Goal: Information Seeking & Learning: Find specific fact

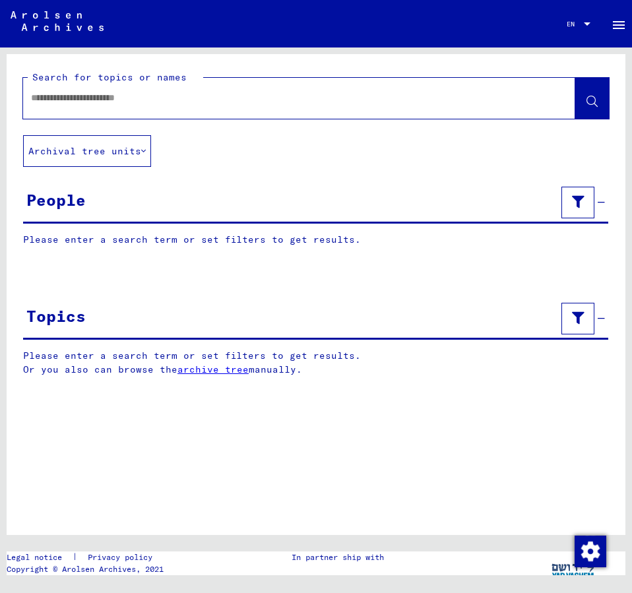
click at [87, 89] on div at bounding box center [283, 98] width 520 height 30
click at [85, 96] on input "text" at bounding box center [287, 98] width 512 height 14
type input "**********"
click at [592, 98] on icon at bounding box center [591, 101] width 11 height 11
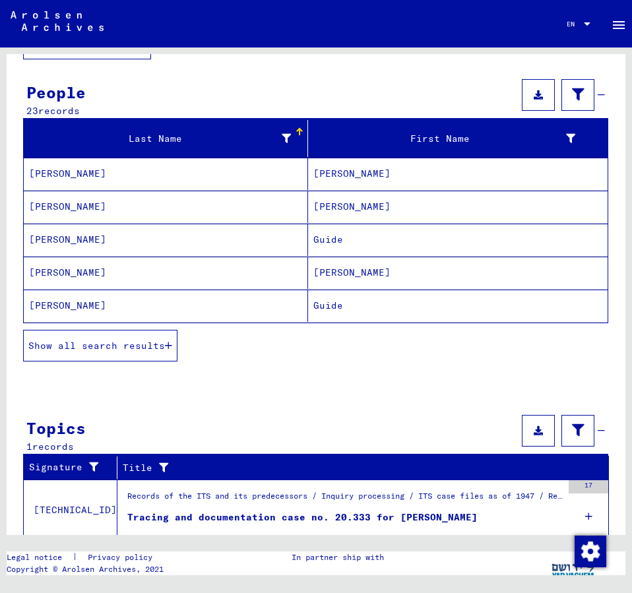
scroll to position [142, 0]
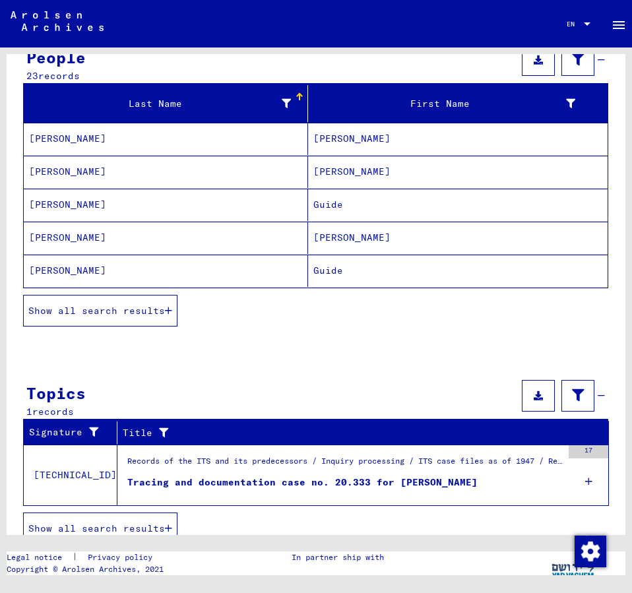
click at [121, 302] on button "Show all search results" at bounding box center [100, 311] width 154 height 32
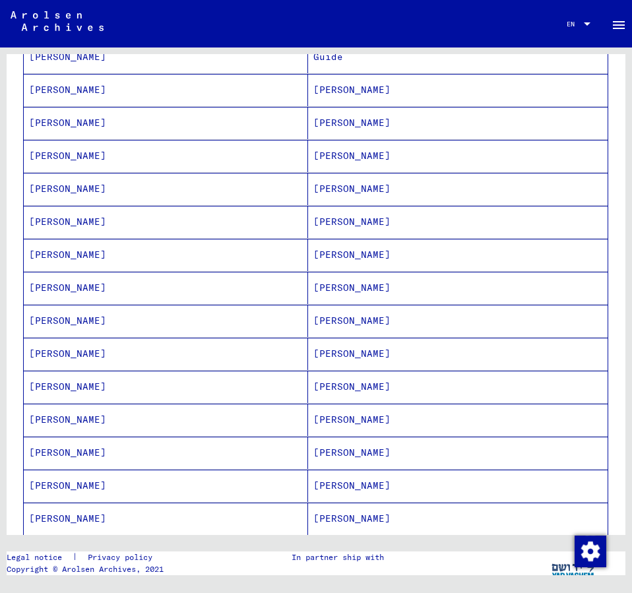
scroll to position [427, 0]
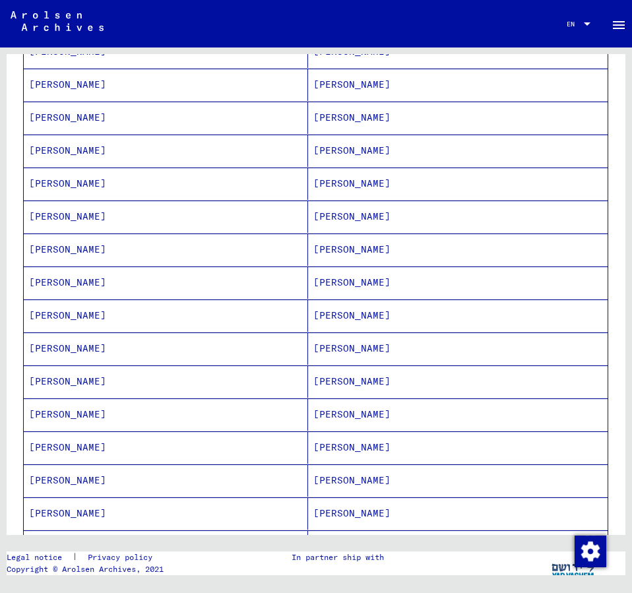
click at [332, 479] on mat-cell "[PERSON_NAME]" at bounding box center [457, 480] width 299 height 32
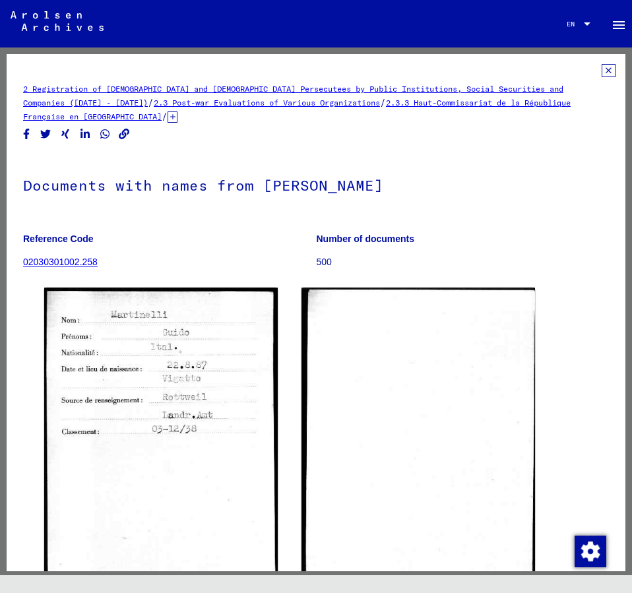
scroll to position [71, 0]
